Goal: Register for event/course

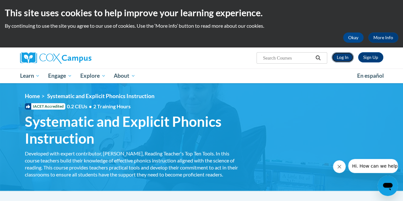
click at [342, 56] on link "Log In" at bounding box center [343, 57] width 22 height 10
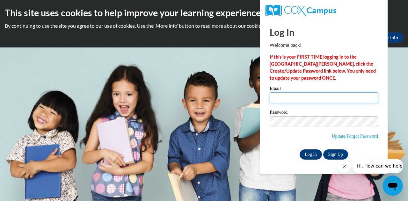
type input "jdragen@wcpss.net"
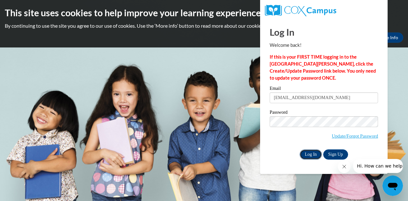
click at [315, 153] on input "Log In" at bounding box center [310, 154] width 22 height 10
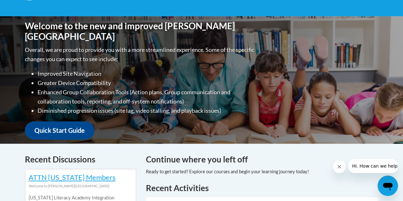
scroll to position [64, 0]
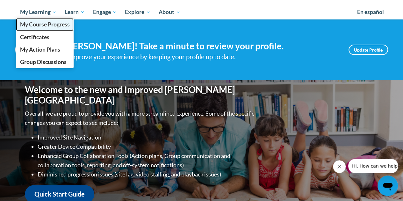
click at [42, 20] on link "My Course Progress" at bounding box center [45, 24] width 58 height 12
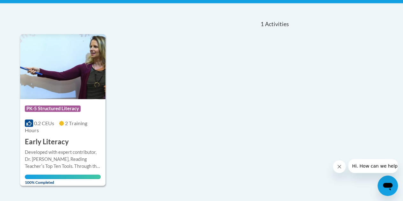
scroll to position [34, 0]
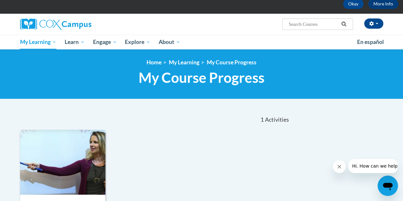
click at [305, 26] on input "Search..." at bounding box center [313, 24] width 51 height 8
paste input "Systematic and Explicit Phonics Instruction"
type input "Systematic and Explicit Phonics Instruction"
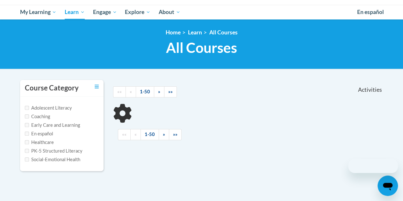
scroll to position [96, 0]
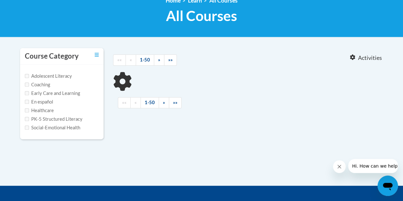
type input "Systematic and Explicit Phonics Instruction"
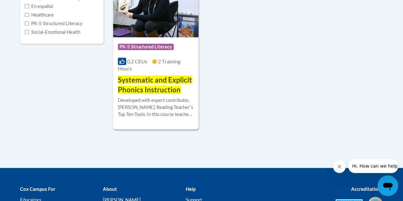
scroll to position [223, 0]
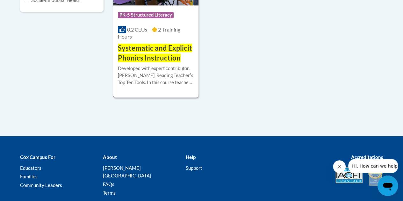
click at [142, 57] on span "Systematic and Explicit Phonics Instruction" at bounding box center [155, 53] width 74 height 18
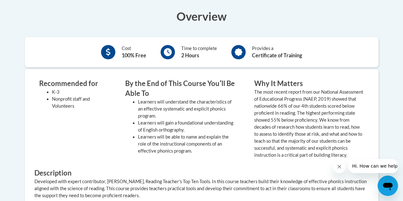
scroll to position [159, 0]
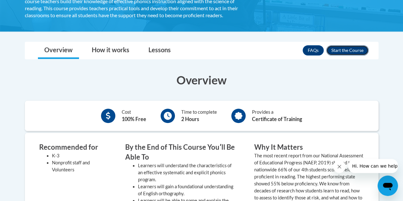
click at [344, 50] on button "Enroll" at bounding box center [347, 50] width 42 height 10
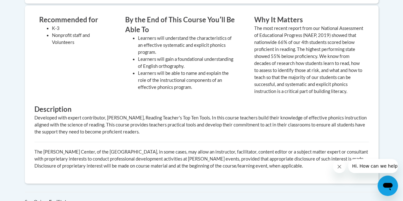
scroll to position [350, 0]
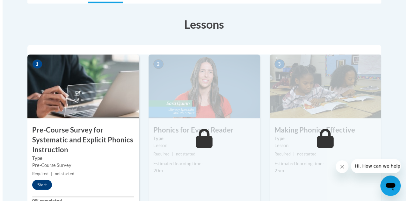
scroll to position [216, 0]
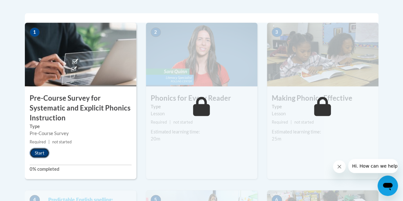
click at [37, 155] on button "Start" at bounding box center [40, 153] width 20 height 10
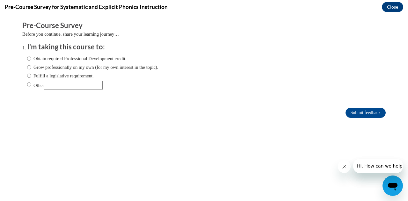
scroll to position [0, 0]
click at [22, 86] on ol "I'm taking this course to: Obtain required Professional Development credit. Gro…" at bounding box center [208, 71] width 373 height 58
click at [27, 86] on input "Other" at bounding box center [29, 84] width 4 height 7
radio input "true"
click at [55, 88] on input "Other" at bounding box center [73, 85] width 59 height 9
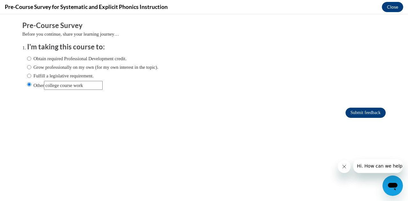
type input "college course work"
click at [356, 114] on input "Submit feedback" at bounding box center [365, 113] width 40 height 10
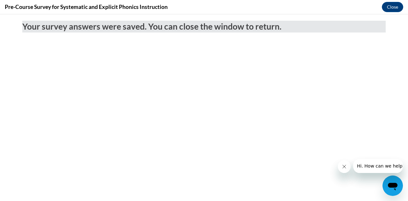
click at [346, 171] on button "Close message from company" at bounding box center [343, 166] width 13 height 13
click at [344, 168] on icon "Close message from company" at bounding box center [343, 166] width 5 height 5
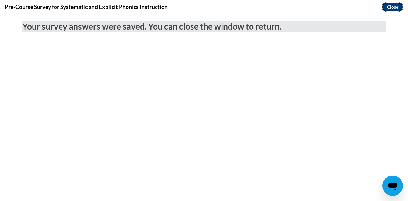
click at [396, 6] on button "Close" at bounding box center [392, 7] width 21 height 10
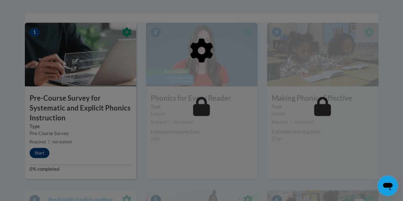
click at [31, 152] on div at bounding box center [201, 100] width 403 height 201
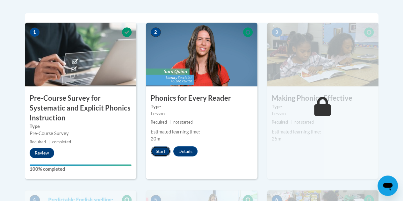
click at [163, 152] on button "Start" at bounding box center [161, 151] width 20 height 10
